Goal: Browse casually

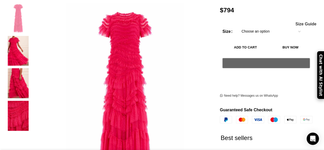
scroll to position [0, 108]
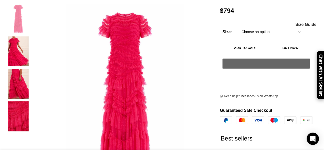
click at [17, 40] on img "2 / 4" at bounding box center [18, 51] width 31 height 30
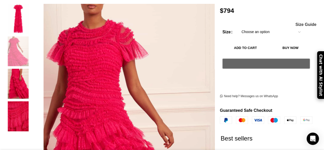
scroll to position [0, 162]
click at [28, 73] on img "3 / 4" at bounding box center [18, 84] width 31 height 30
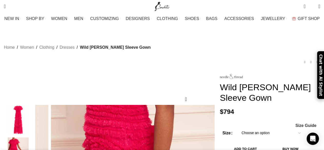
scroll to position [222, 0]
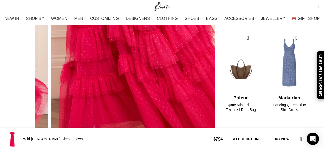
click at [54, 132] on link "Click to enlarge" at bounding box center [63, 138] width 47 height 13
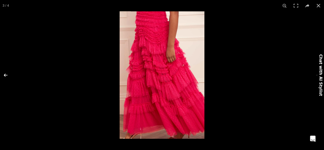
click at [6, 74] on button at bounding box center [9, 75] width 18 height 26
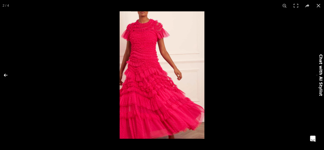
click at [6, 74] on button at bounding box center [9, 75] width 18 height 26
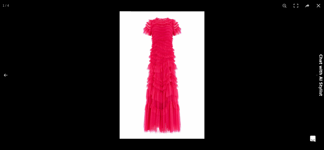
scroll to position [0, 270]
click at [317, 75] on button at bounding box center [315, 75] width 18 height 26
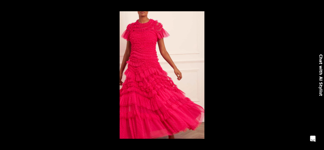
scroll to position [0, 324]
click at [317, 75] on button at bounding box center [315, 75] width 18 height 26
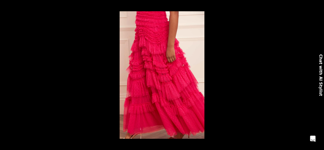
click at [317, 75] on button at bounding box center [315, 75] width 18 height 26
